Goal: Navigation & Orientation: Go to known website

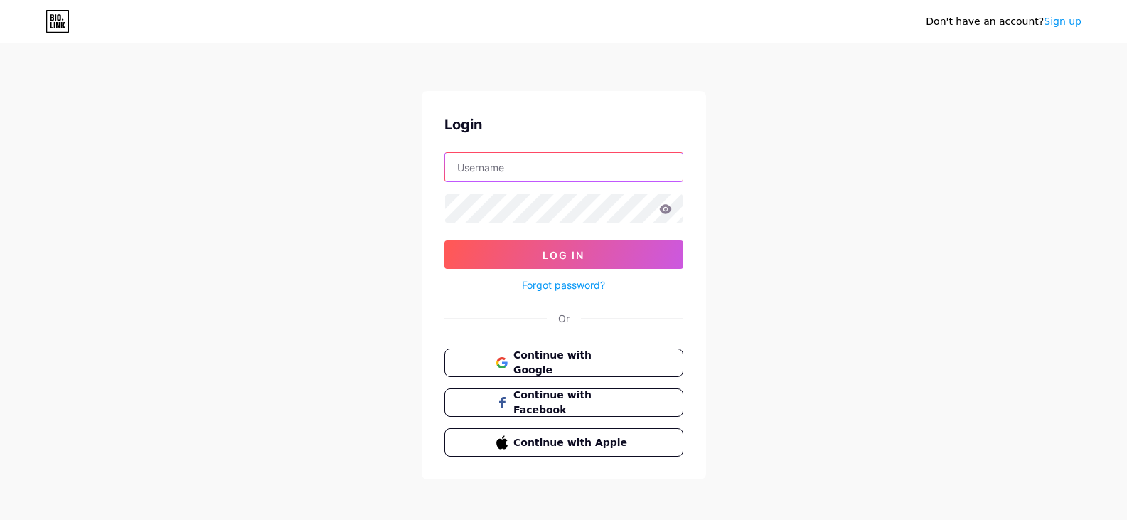
click at [510, 171] on input "text" at bounding box center [564, 167] width 238 height 28
click at [785, 166] on div "Don't have an account? Sign up Login Log In Forgot password? Or Continue with G…" at bounding box center [563, 262] width 1127 height 525
click at [523, 173] on input "text" at bounding box center [564, 167] width 238 height 28
click at [569, 359] on span "Continue with Google" at bounding box center [572, 363] width 119 height 31
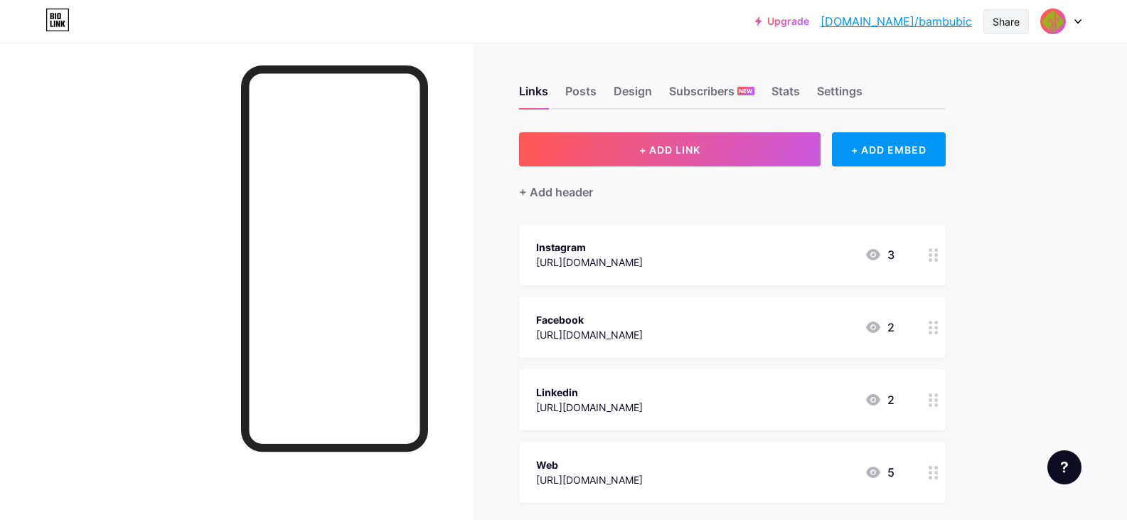
click at [1001, 23] on div "Share" at bounding box center [1006, 21] width 27 height 15
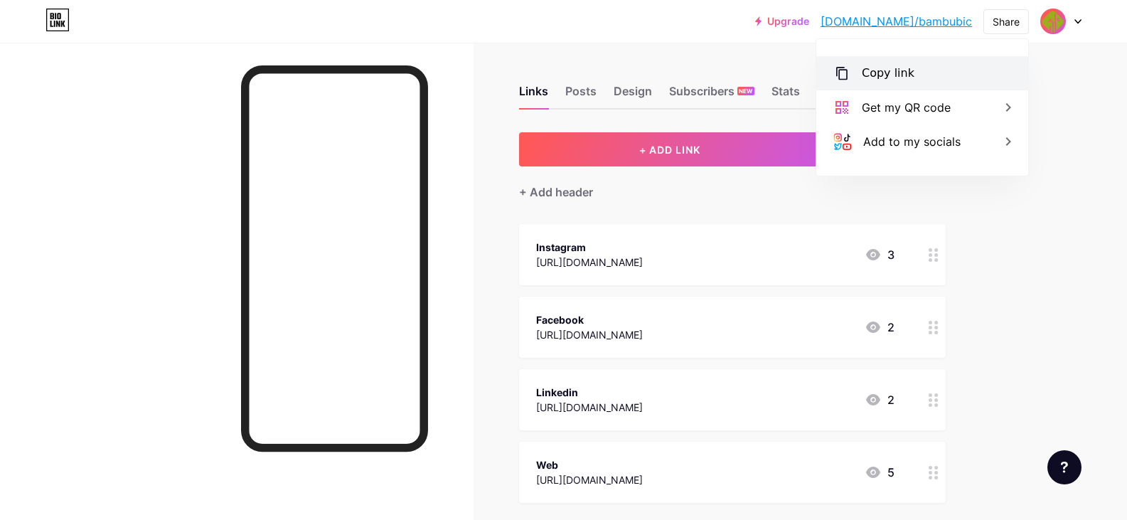
click at [875, 78] on div "Copy link" at bounding box center [888, 73] width 53 height 17
